Goal: Transaction & Acquisition: Purchase product/service

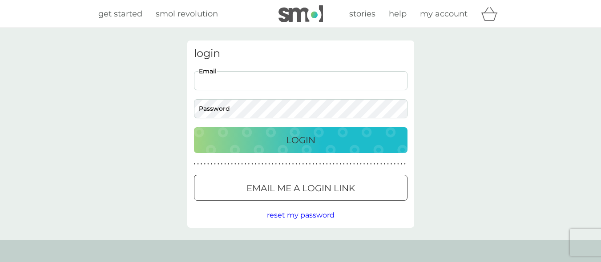
click at [207, 82] on input "Email" at bounding box center [301, 80] width 214 height 19
type input "[EMAIL_ADDRESS][DOMAIN_NAME]"
click at [194, 127] on button "Login" at bounding box center [301, 140] width 214 height 26
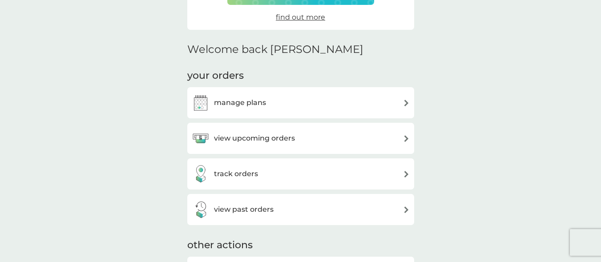
scroll to position [186, 0]
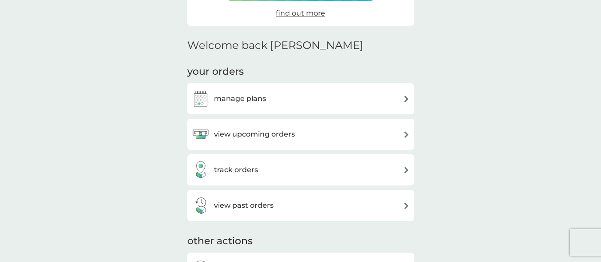
click at [288, 138] on h3 "view upcoming orders" at bounding box center [254, 135] width 81 height 12
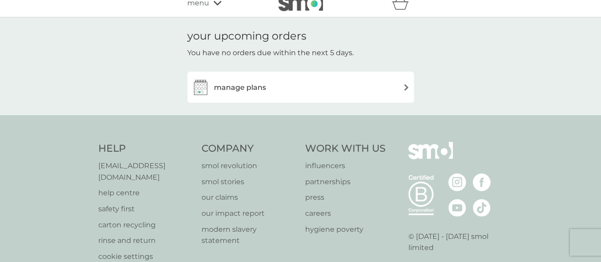
scroll to position [9, 0]
click at [343, 98] on div "manage plans" at bounding box center [300, 88] width 227 height 31
click at [255, 92] on h3 "manage plans" at bounding box center [240, 89] width 52 height 12
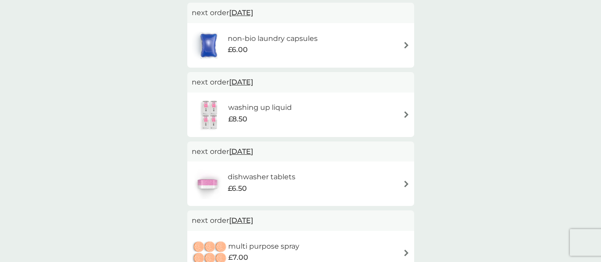
scroll to position [175, 0]
click at [253, 80] on span "[DATE]" at bounding box center [241, 80] width 24 height 17
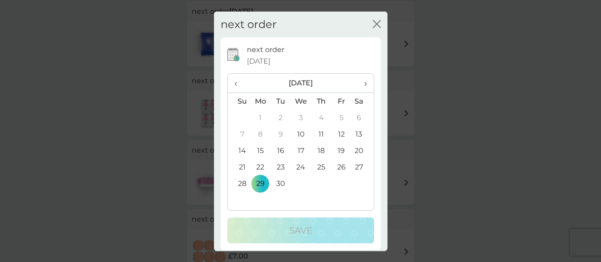
click at [358, 84] on span "›" at bounding box center [362, 83] width 9 height 19
click at [259, 136] on td "3" at bounding box center [261, 134] width 20 height 16
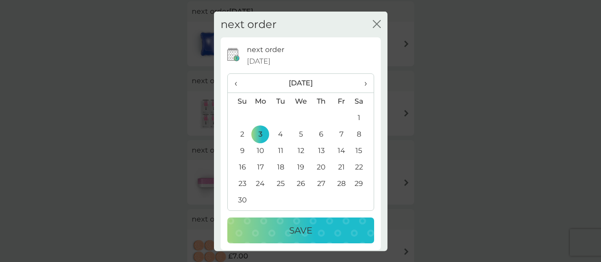
click at [294, 235] on p "Save" at bounding box center [300, 230] width 23 height 14
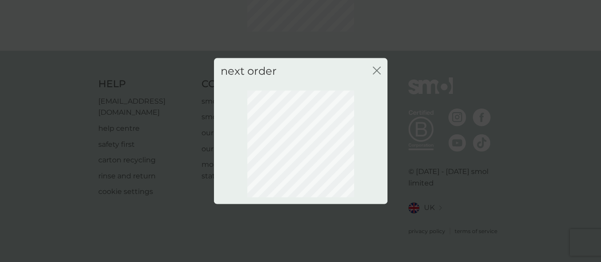
scroll to position [111, 0]
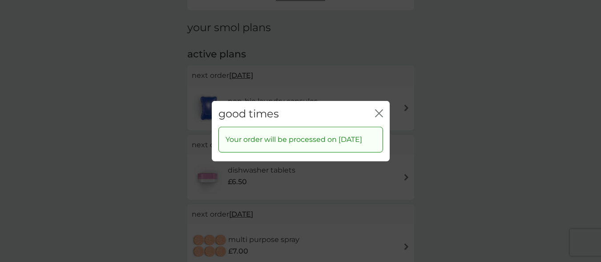
click at [380, 109] on icon "close" at bounding box center [381, 112] width 4 height 7
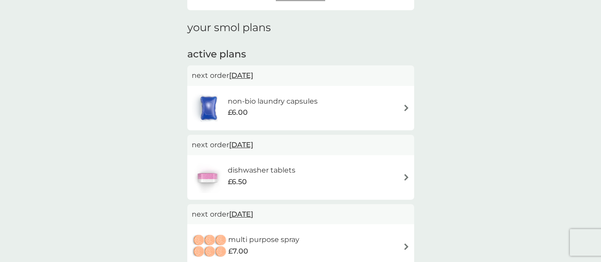
click at [253, 142] on span "[DATE]" at bounding box center [241, 144] width 24 height 17
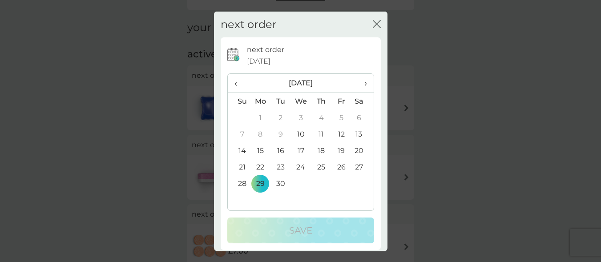
click at [299, 148] on td "17" at bounding box center [301, 150] width 20 height 16
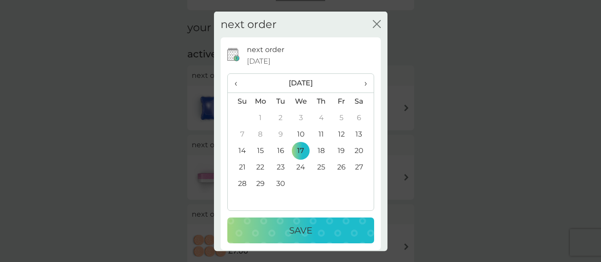
click at [328, 227] on div "Save" at bounding box center [300, 230] width 129 height 14
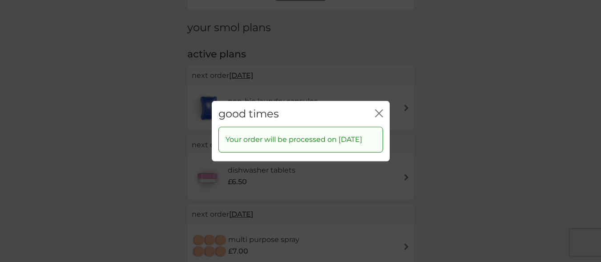
click at [378, 109] on icon "close" at bounding box center [379, 113] width 8 height 8
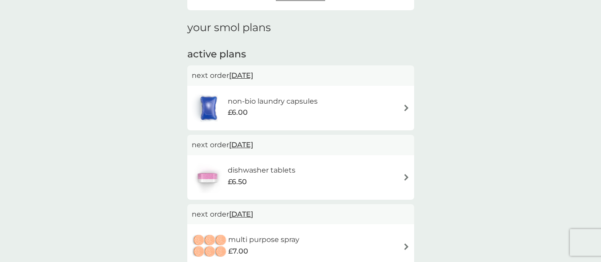
click at [253, 146] on span "[DATE]" at bounding box center [241, 144] width 24 height 17
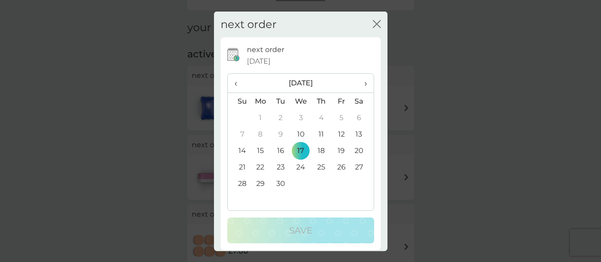
click at [256, 183] on td "29" at bounding box center [261, 183] width 20 height 16
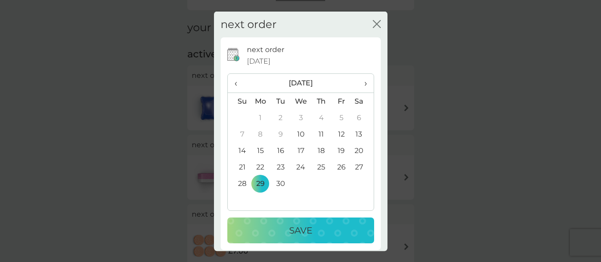
click at [260, 226] on div "Save" at bounding box center [300, 230] width 129 height 14
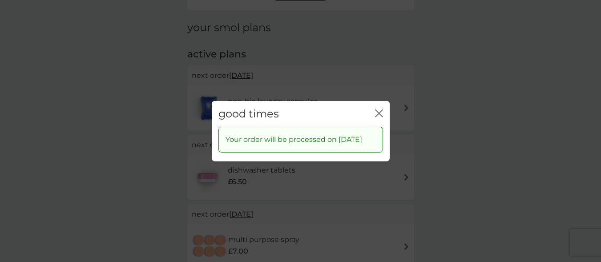
click at [377, 109] on icon "close" at bounding box center [378, 112] width 4 height 7
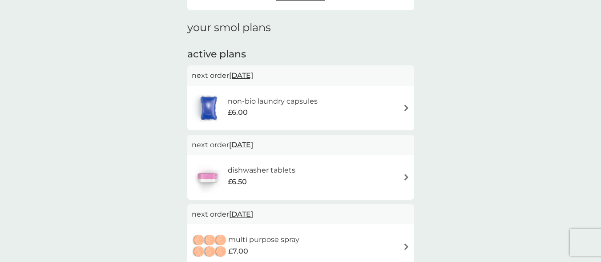
click at [318, 108] on div "non-bio laundry capsules £6.00" at bounding box center [277, 108] width 99 height 25
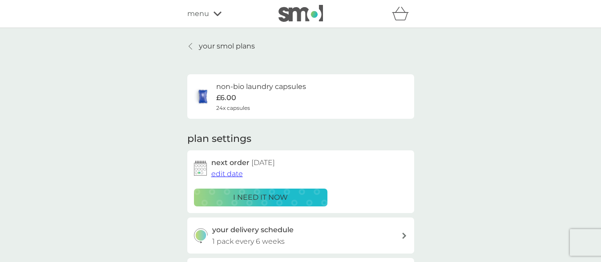
click at [224, 176] on span "edit date" at bounding box center [227, 174] width 32 height 8
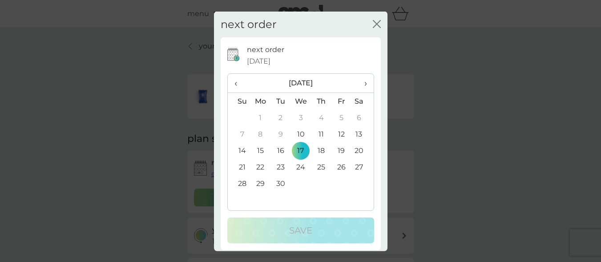
click at [258, 180] on td "29" at bounding box center [261, 183] width 20 height 16
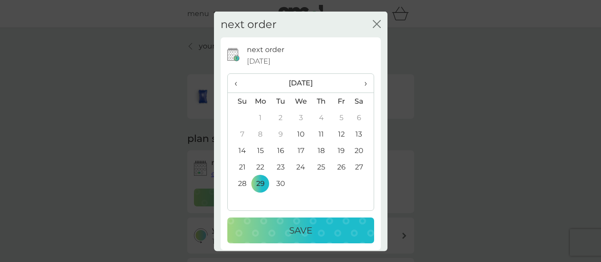
click at [259, 229] on div "Save" at bounding box center [300, 230] width 129 height 14
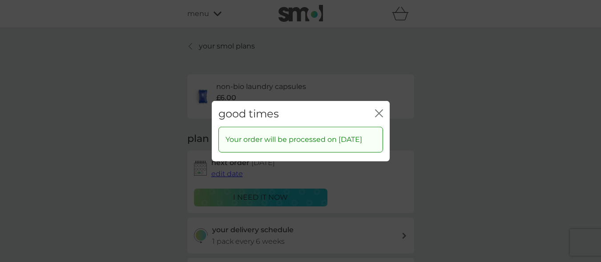
click at [377, 107] on div "close" at bounding box center [379, 113] width 8 height 13
click at [377, 109] on icon "close" at bounding box center [379, 113] width 8 height 8
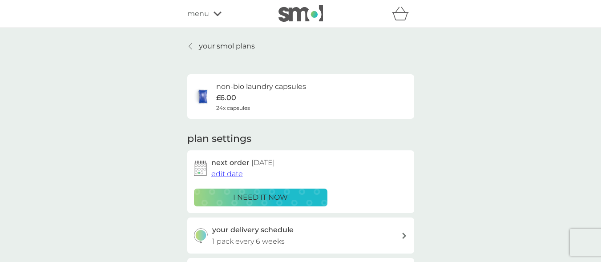
click at [225, 49] on p "your smol plans" at bounding box center [227, 47] width 56 height 12
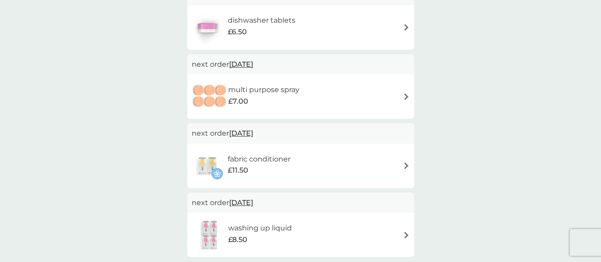
scroll to position [263, 0]
click at [381, 86] on div "multi purpose spray £7.00" at bounding box center [301, 95] width 218 height 31
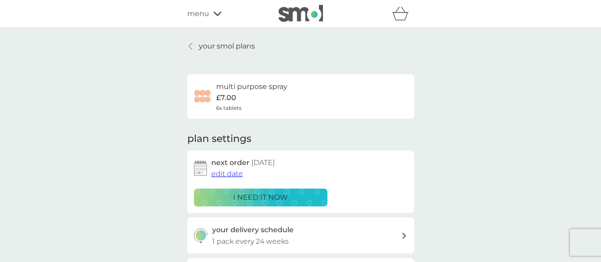
click at [223, 175] on span "edit date" at bounding box center [227, 174] width 32 height 8
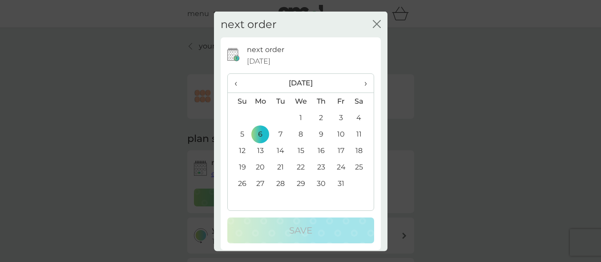
click at [358, 81] on span "›" at bounding box center [362, 83] width 9 height 19
click at [263, 182] on td "26" at bounding box center [261, 183] width 20 height 16
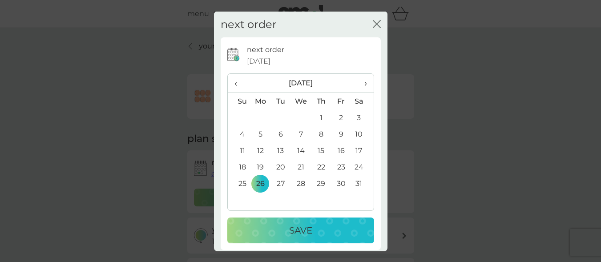
click at [285, 228] on div "Save" at bounding box center [300, 230] width 129 height 14
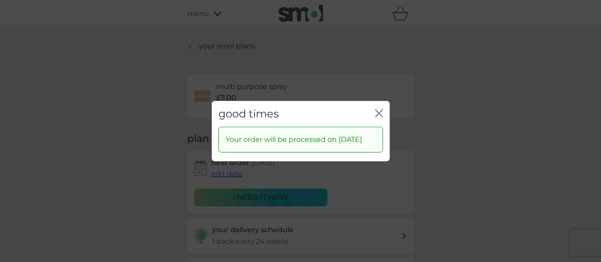
click at [383, 109] on icon "close" at bounding box center [379, 113] width 8 height 8
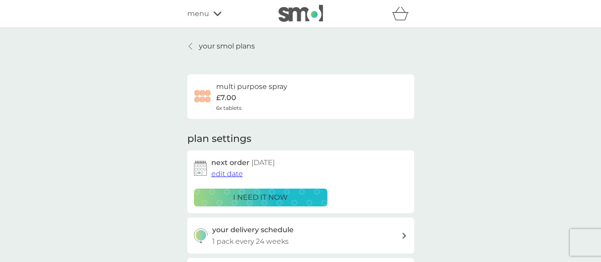
click at [231, 46] on p "your smol plans" at bounding box center [227, 47] width 56 height 12
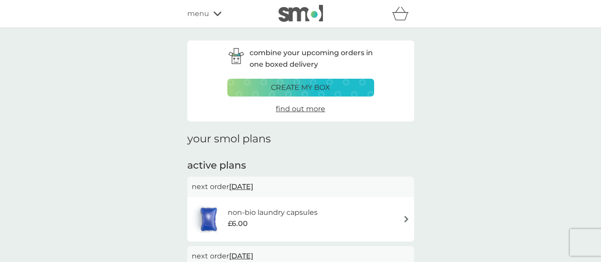
click at [203, 9] on span "menu" at bounding box center [198, 14] width 22 height 12
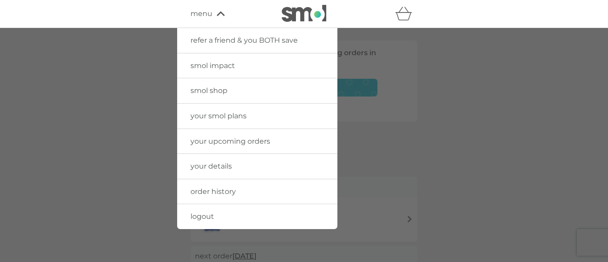
click at [441, 103] on div at bounding box center [304, 159] width 608 height 262
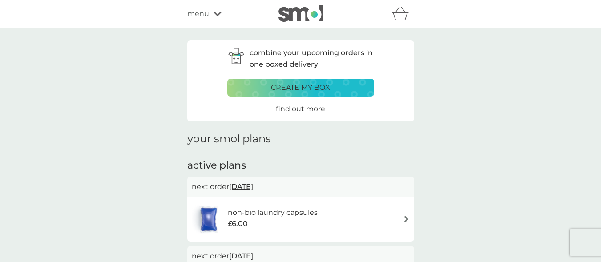
click at [212, 16] on div "menu" at bounding box center [225, 14] width 76 height 12
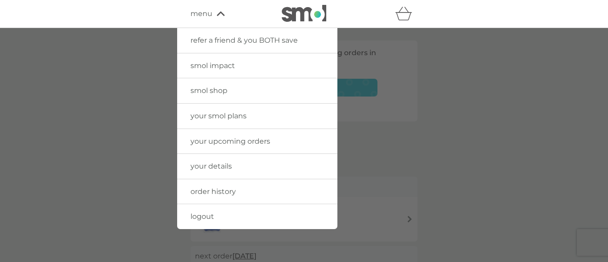
click at [238, 90] on link "smol shop" at bounding box center [257, 90] width 160 height 25
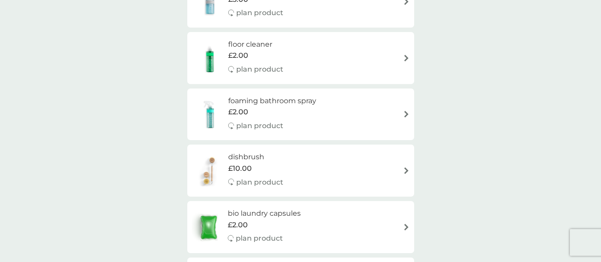
scroll to position [174, 0]
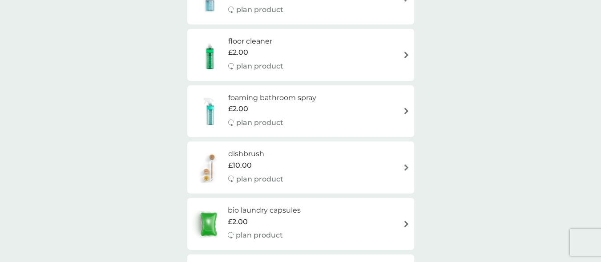
click at [279, 105] on div "£2.00" at bounding box center [272, 109] width 88 height 12
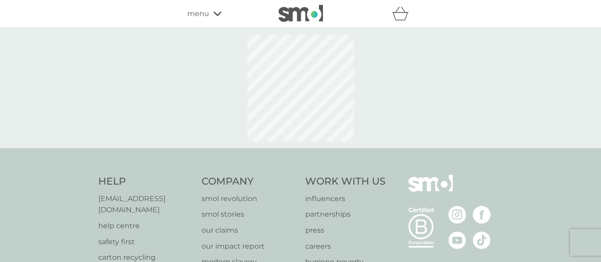
select select "182"
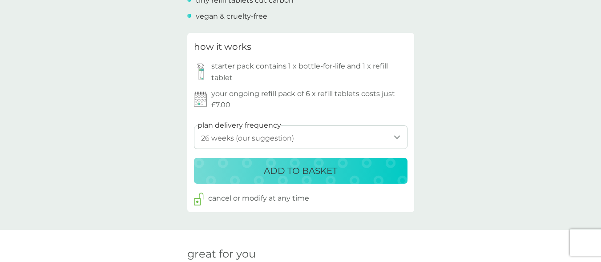
scroll to position [399, 0]
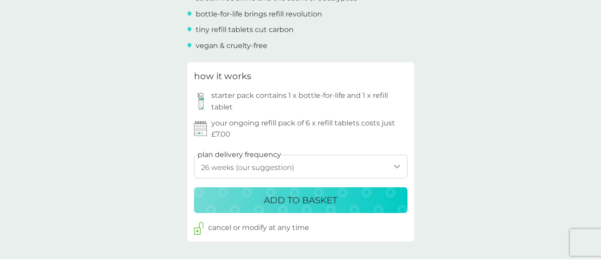
click at [364, 193] on div "ADD TO BASKET" at bounding box center [301, 200] width 196 height 14
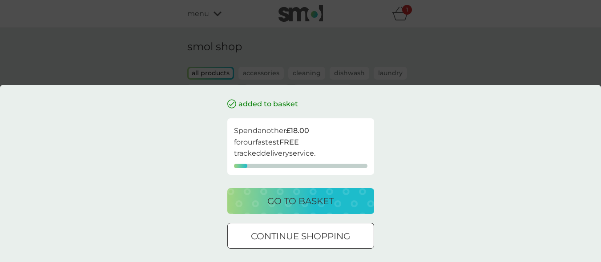
click at [554, 50] on div "added to basket Spend another £18.00 for our fastest FREE tracked delivery serv…" at bounding box center [300, 131] width 601 height 262
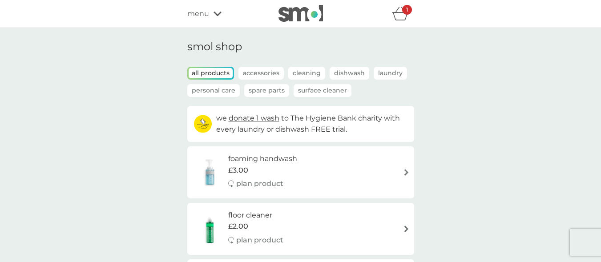
click at [398, 15] on icon "basket" at bounding box center [400, 14] width 17 height 14
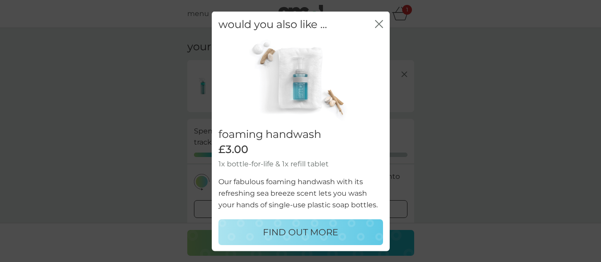
click at [375, 24] on icon "close" at bounding box center [379, 24] width 8 height 8
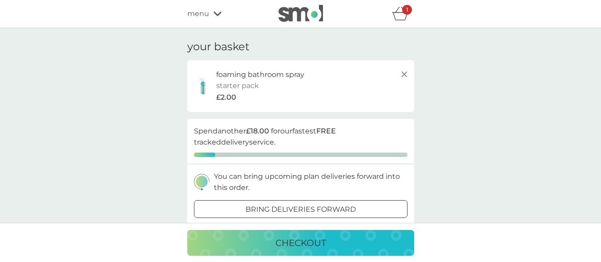
click at [401, 13] on icon "basket" at bounding box center [400, 16] width 15 height 8
click at [197, 11] on span "menu" at bounding box center [198, 14] width 22 height 12
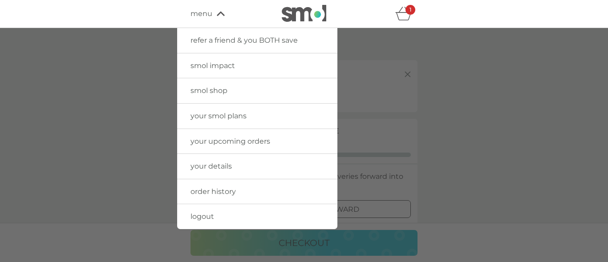
click at [224, 117] on span "your smol plans" at bounding box center [218, 116] width 56 height 8
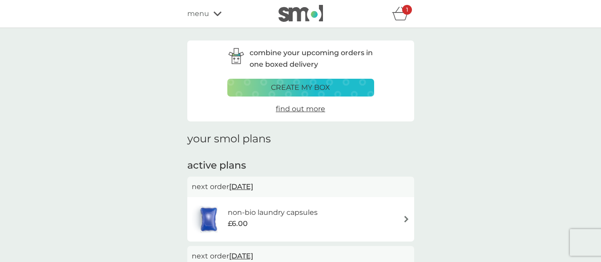
click at [205, 13] on span "menu" at bounding box center [198, 14] width 22 height 12
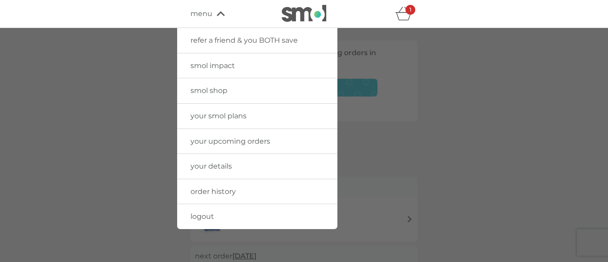
click at [222, 136] on link "your upcoming orders" at bounding box center [257, 141] width 160 height 25
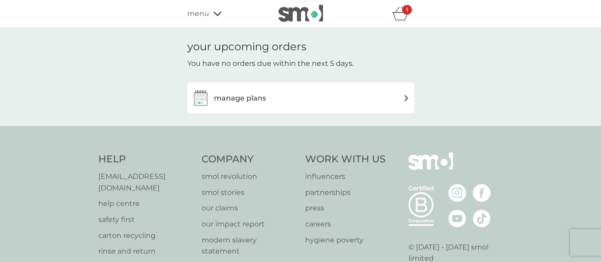
click at [268, 98] on div "manage plans" at bounding box center [301, 98] width 218 height 18
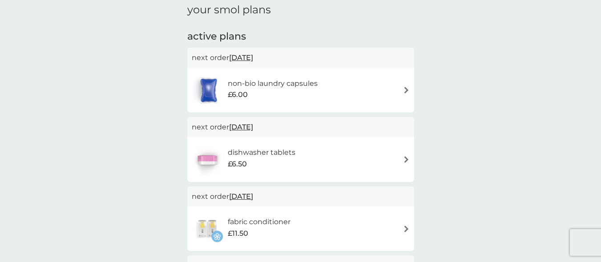
scroll to position [133, 0]
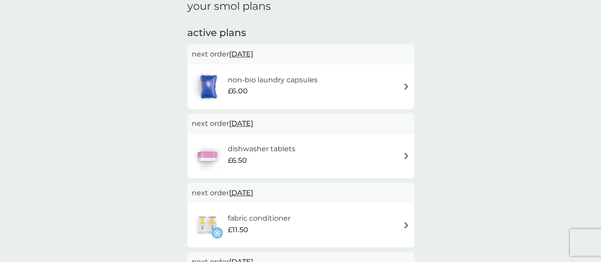
click at [356, 156] on div "dishwasher tablets £6.50" at bounding box center [301, 156] width 218 height 31
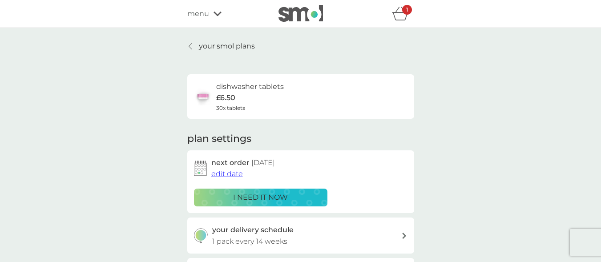
click at [404, 12] on div "1" at bounding box center [407, 10] width 10 height 10
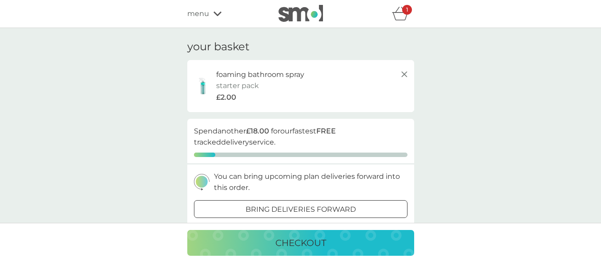
click at [406, 76] on icon at bounding box center [404, 74] width 11 height 11
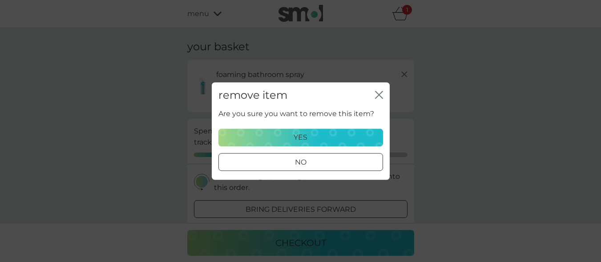
click at [354, 142] on div "yes" at bounding box center [300, 138] width 153 height 12
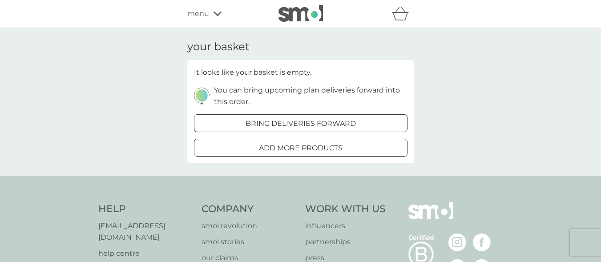
click at [447, 92] on div "your basket It looks like your basket is empty. You can bring upcoming plan del…" at bounding box center [300, 102] width 601 height 148
click at [198, 12] on span "menu" at bounding box center [198, 14] width 22 height 12
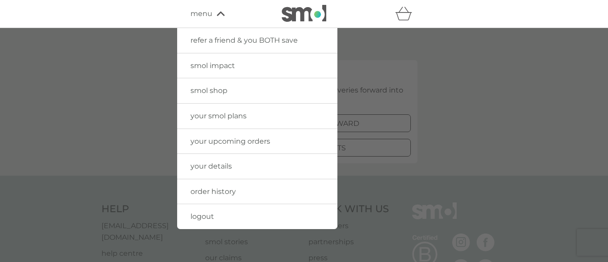
click at [97, 65] on div at bounding box center [304, 159] width 608 height 262
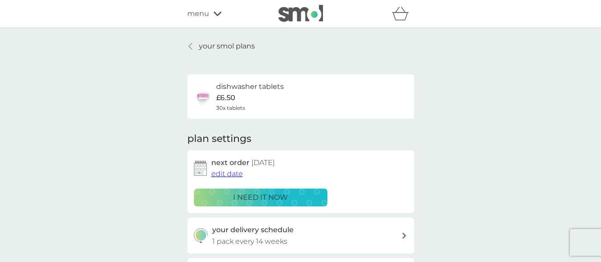
click at [205, 45] on p "your smol plans" at bounding box center [227, 47] width 56 height 12
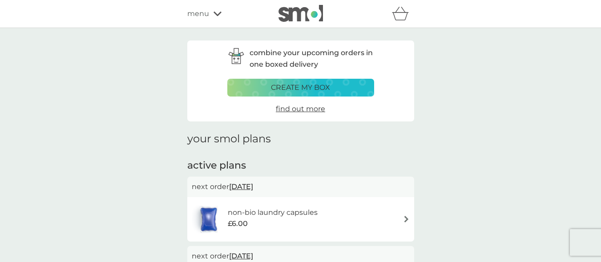
click at [259, 87] on div "create my box" at bounding box center [300, 88] width 135 height 12
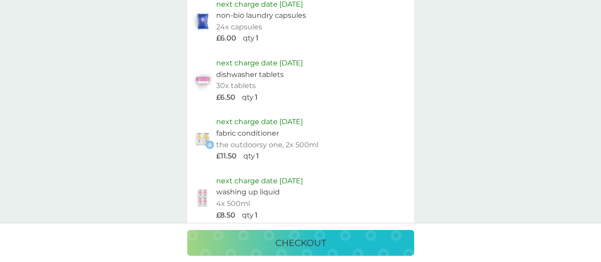
scroll to position [593, 0]
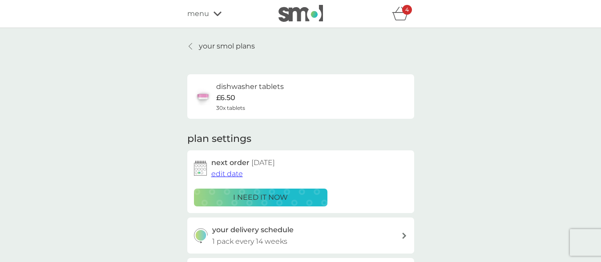
click at [405, 10] on p "4" at bounding box center [407, 10] width 4 height 0
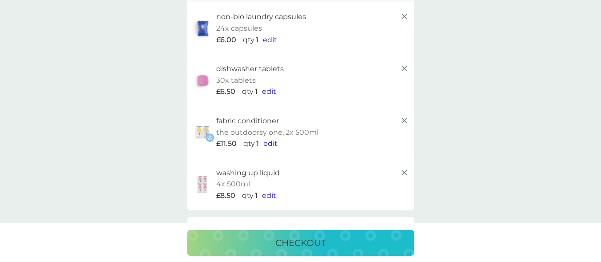
scroll to position [76, 0]
click at [404, 176] on icon at bounding box center [404, 174] width 11 height 11
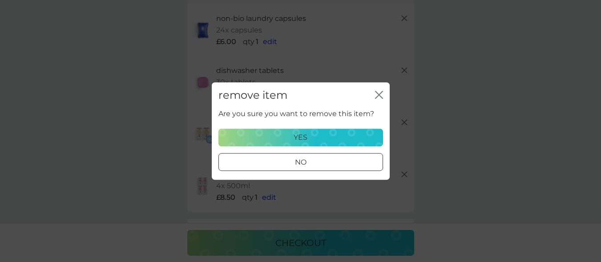
click at [356, 136] on div "yes" at bounding box center [300, 138] width 153 height 12
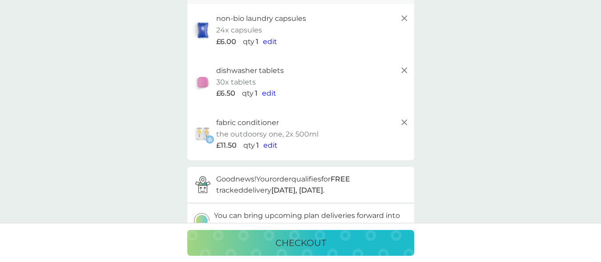
click at [405, 123] on line at bounding box center [403, 122] width 5 height 5
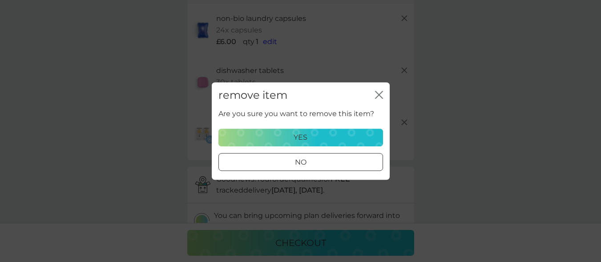
click at [358, 131] on button "yes" at bounding box center [301, 138] width 165 height 18
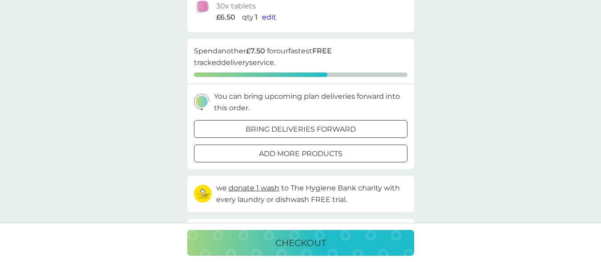
scroll to position [154, 0]
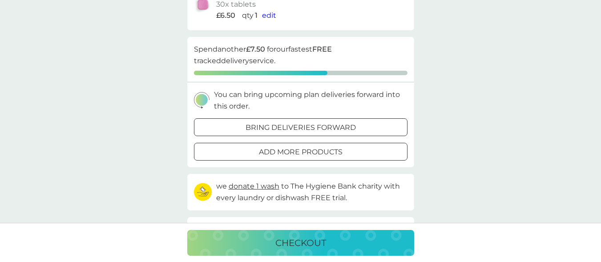
click at [331, 153] on p "add more products" at bounding box center [301, 152] width 84 height 12
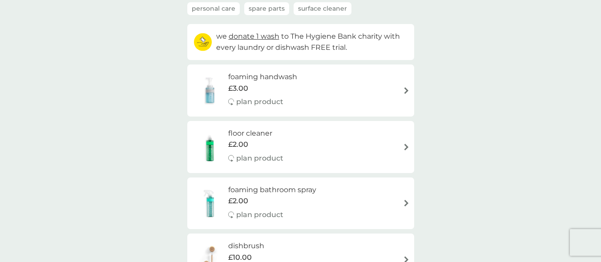
scroll to position [106, 0]
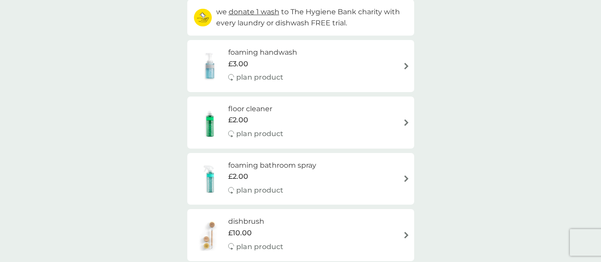
click at [404, 182] on img at bounding box center [406, 178] width 7 height 7
select select "182"
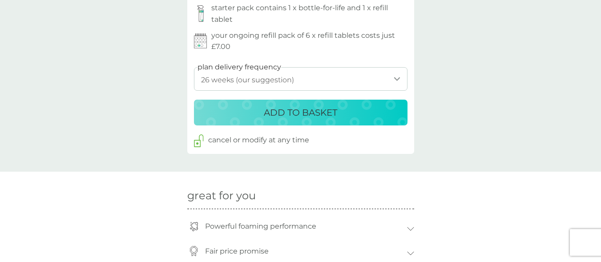
scroll to position [489, 0]
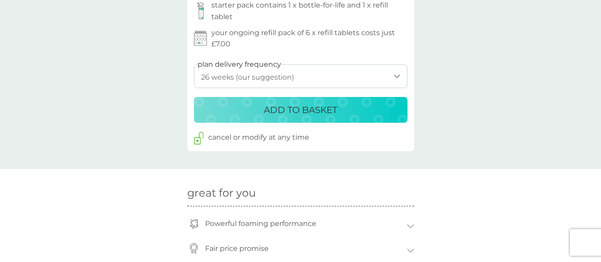
click at [317, 102] on button "ADD TO BASKET" at bounding box center [301, 110] width 214 height 26
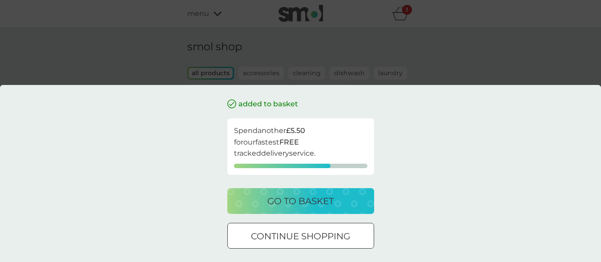
click at [447, 73] on div "added to basket Spend another £5.50 for our fastest FREE tracked delivery servi…" at bounding box center [300, 131] width 601 height 262
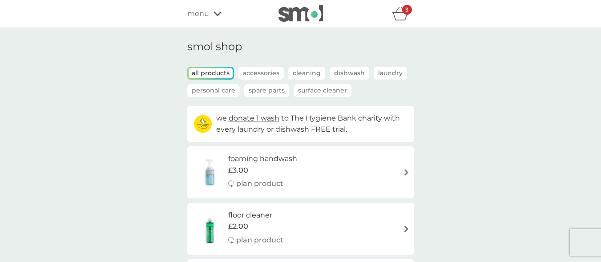
click at [399, 20] on icon "basket" at bounding box center [400, 14] width 17 height 14
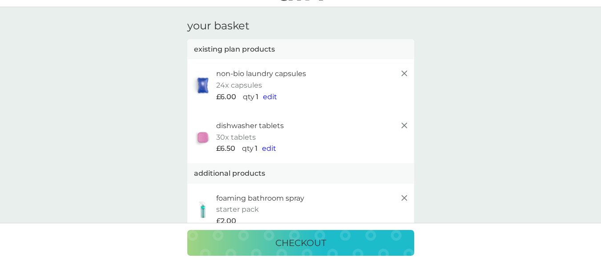
scroll to position [24, 0]
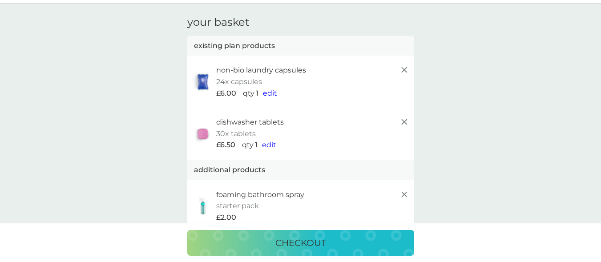
click at [404, 194] on line at bounding box center [403, 194] width 5 height 5
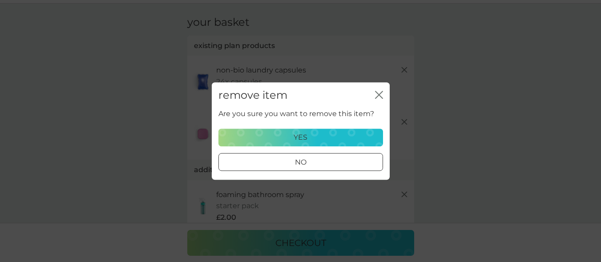
click at [375, 136] on div "yes" at bounding box center [300, 138] width 153 height 12
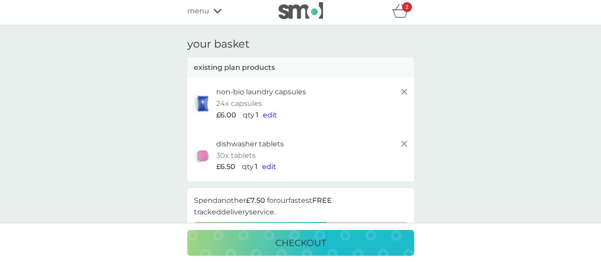
scroll to position [0, 0]
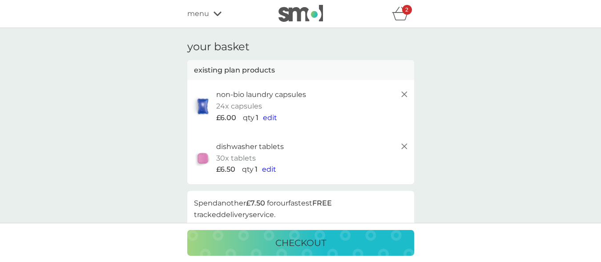
click at [406, 93] on icon at bounding box center [404, 94] width 11 height 11
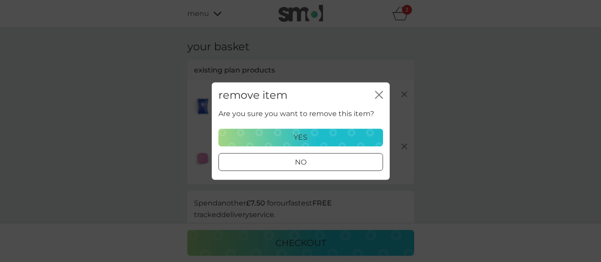
click at [361, 141] on div "yes" at bounding box center [300, 138] width 153 height 12
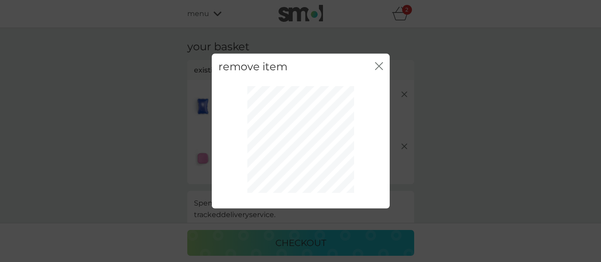
click at [378, 64] on icon "close" at bounding box center [379, 66] width 8 height 8
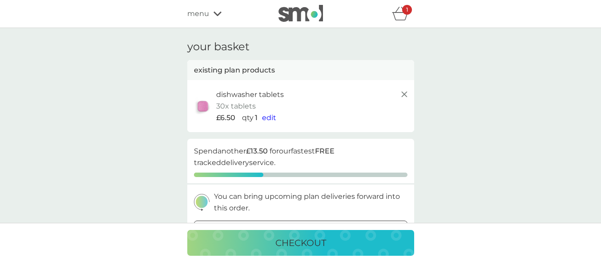
click at [405, 95] on line at bounding box center [403, 94] width 5 height 5
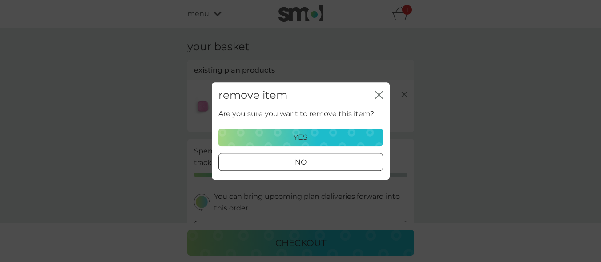
click at [358, 135] on div "yes" at bounding box center [300, 138] width 153 height 12
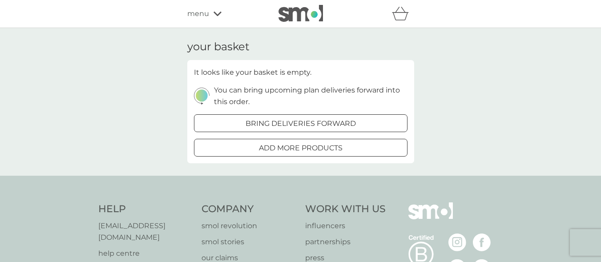
click at [378, 68] on div "It looks like your basket is empty. You can bring upcoming plan deliveries forw…" at bounding box center [300, 111] width 227 height 103
click at [209, 17] on div "menu" at bounding box center [225, 14] width 76 height 12
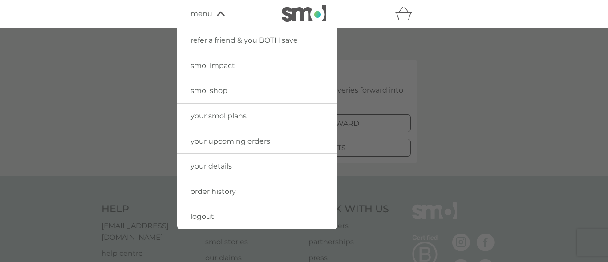
click at [211, 88] on span "smol shop" at bounding box center [208, 90] width 37 height 8
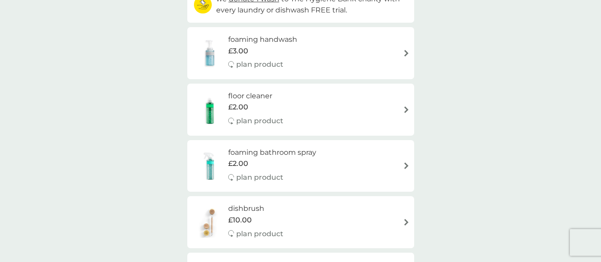
scroll to position [138, 0]
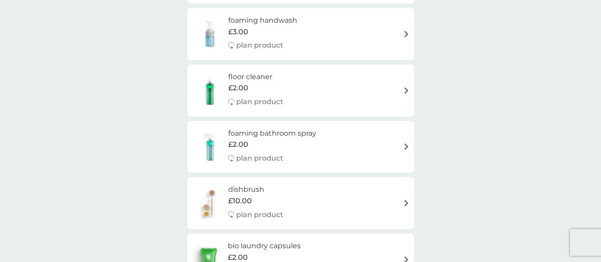
click at [314, 161] on div "plan product" at bounding box center [272, 159] width 88 height 12
select select "182"
